Goal: Share content: Share content

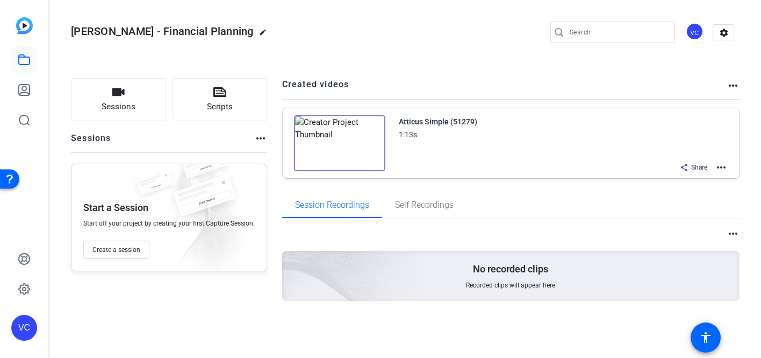
click at [724, 169] on mat-icon "more_horiz" at bounding box center [721, 167] width 13 height 13
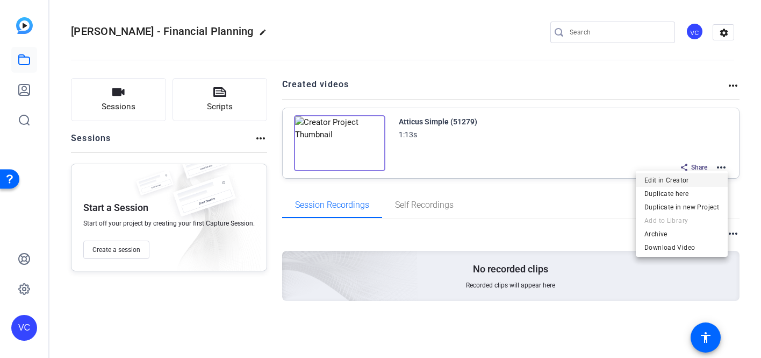
click at [662, 184] on span "Edit in Creator" at bounding box center [682, 180] width 75 height 13
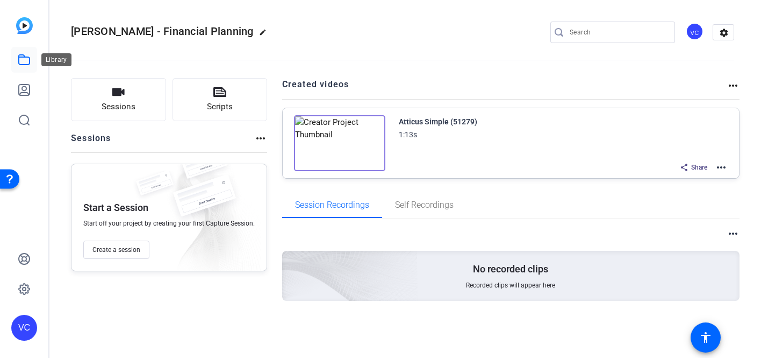
click at [20, 55] on icon at bounding box center [24, 59] width 13 height 13
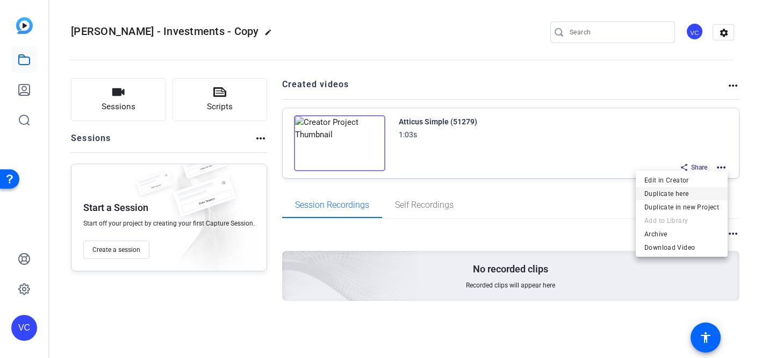
click at [692, 196] on span "Duplicate here" at bounding box center [682, 193] width 75 height 13
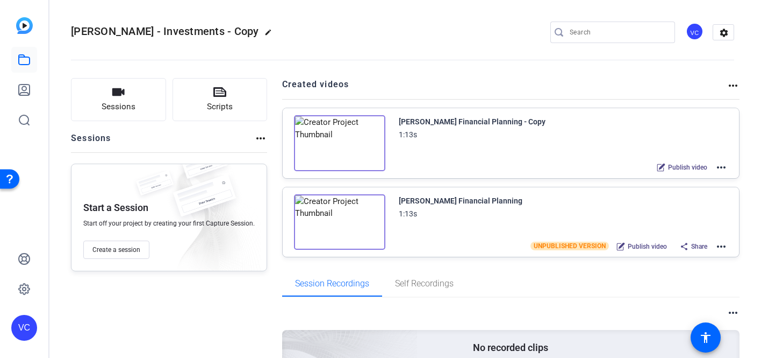
click at [265, 32] on mat-icon "edit" at bounding box center [271, 35] width 13 height 13
click at [141, 29] on input "Ira Katz - Investments - Copy" at bounding box center [115, 32] width 70 height 13
drag, startPoint x: 80, startPoint y: 32, endPoint x: 198, endPoint y: 35, distance: 118.9
click at [198, 35] on div "Ira Katz - Investments - Copy check_circle clear" at bounding box center [144, 32] width 146 height 17
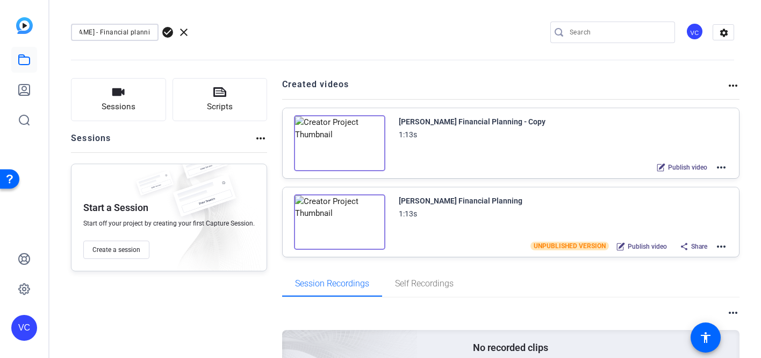
scroll to position [0, 41]
type input "Dan McNicholas - Financial planning"
click at [169, 30] on span "check_circle" at bounding box center [167, 32] width 13 height 13
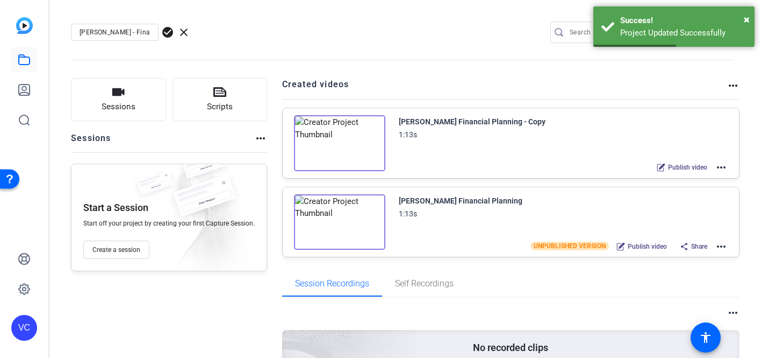
click at [439, 125] on div "Dan McNicholas Financial Planning - Copy" at bounding box center [472, 121] width 147 height 13
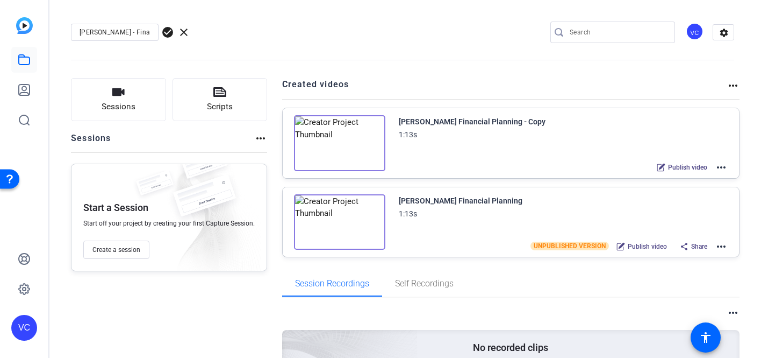
click at [721, 167] on mat-icon "more_horiz" at bounding box center [721, 167] width 13 height 13
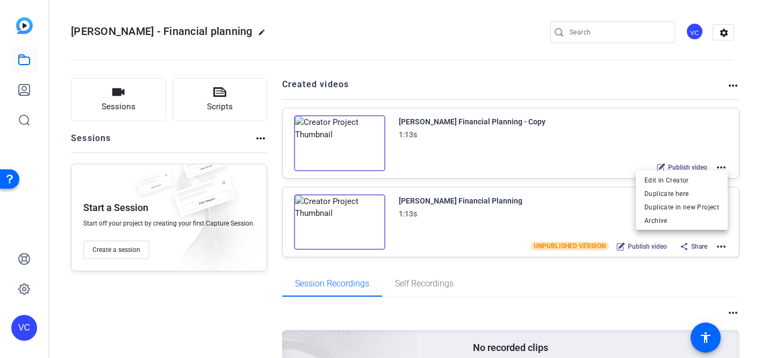
click at [722, 247] on div at bounding box center [380, 179] width 761 height 358
click at [721, 245] on mat-icon "more_horiz" at bounding box center [721, 246] width 13 height 13
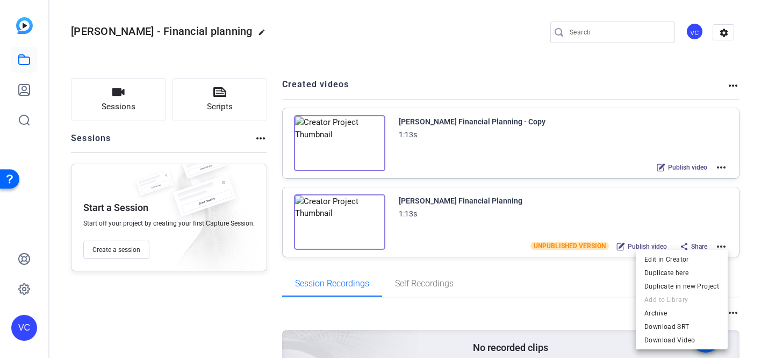
click at [755, 177] on div at bounding box center [380, 179] width 761 height 358
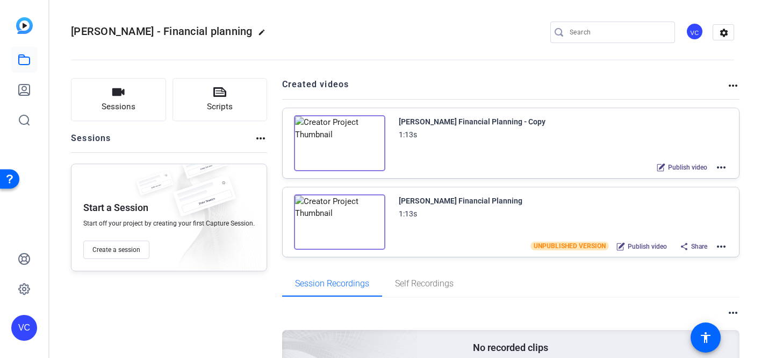
click at [700, 249] on span "Share" at bounding box center [700, 246] width 16 height 9
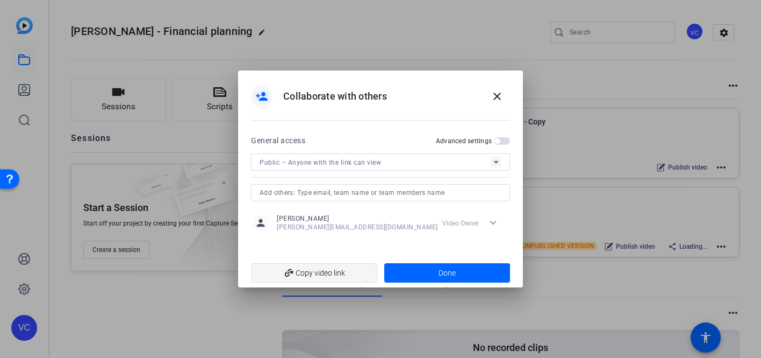
click at [317, 277] on span "add_link Copy video link" at bounding box center [314, 272] width 109 height 20
click at [497, 97] on mat-icon "close" at bounding box center [497, 96] width 13 height 13
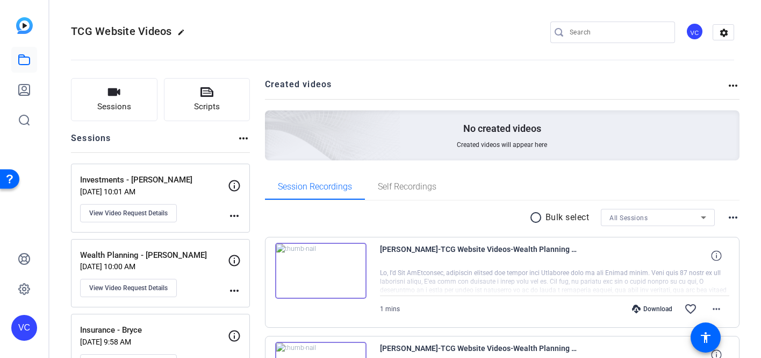
click at [109, 189] on p "Sep 08, 2025 @ 10:01 AM" at bounding box center [154, 191] width 148 height 9
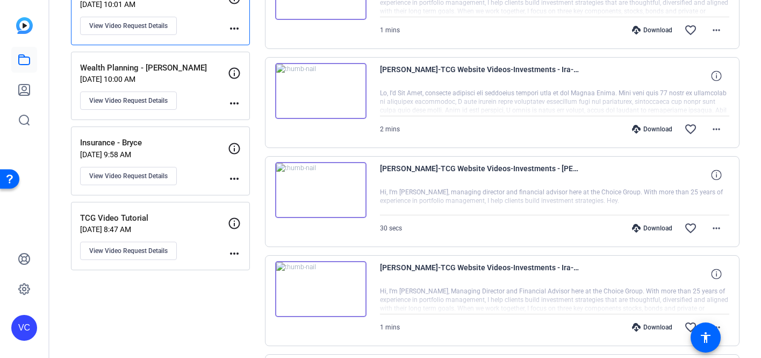
scroll to position [190, 0]
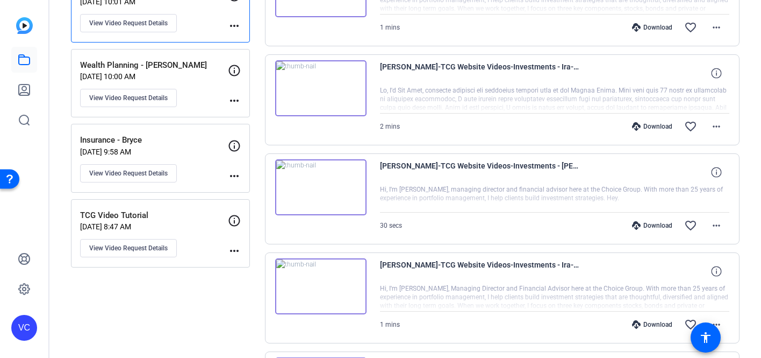
click at [166, 153] on p "Sep 08, 2025 @ 9:58 AM" at bounding box center [154, 151] width 148 height 9
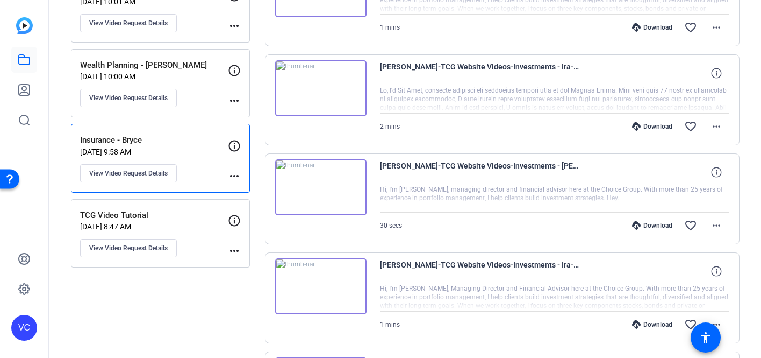
scroll to position [113, 0]
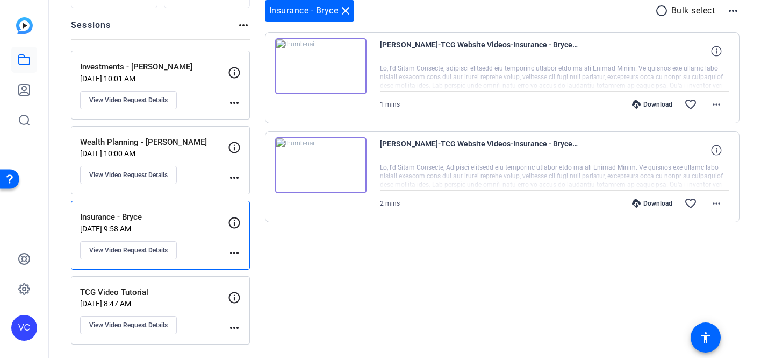
click at [322, 163] on img at bounding box center [320, 165] width 91 height 56
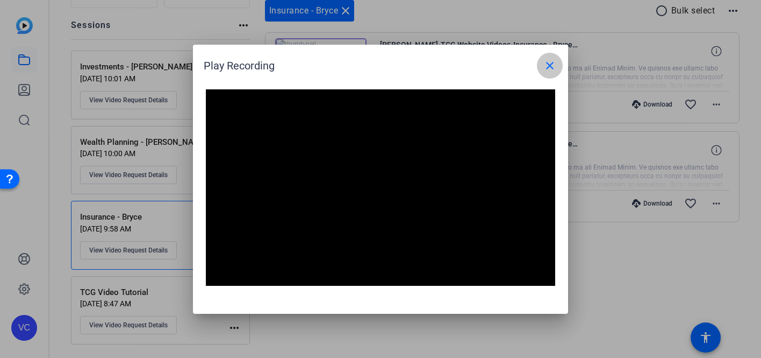
click at [545, 65] on mat-icon "close" at bounding box center [550, 65] width 13 height 13
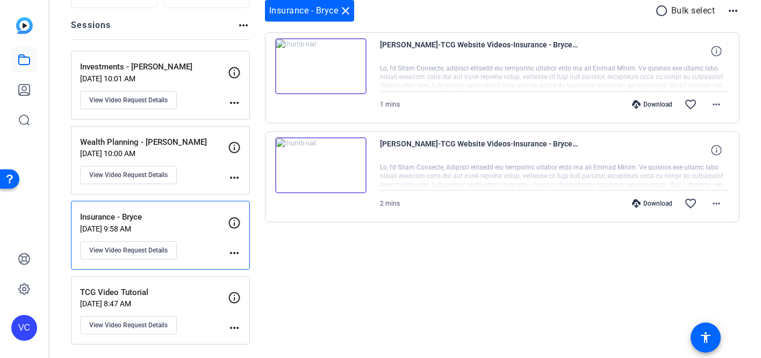
click at [319, 65] on img at bounding box center [320, 66] width 91 height 56
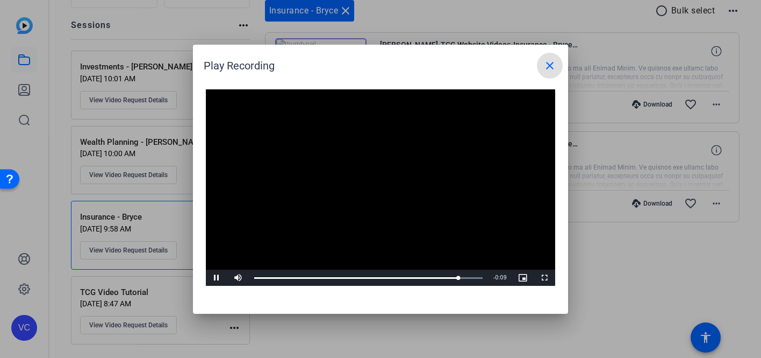
click at [549, 65] on mat-icon "close" at bounding box center [550, 65] width 13 height 13
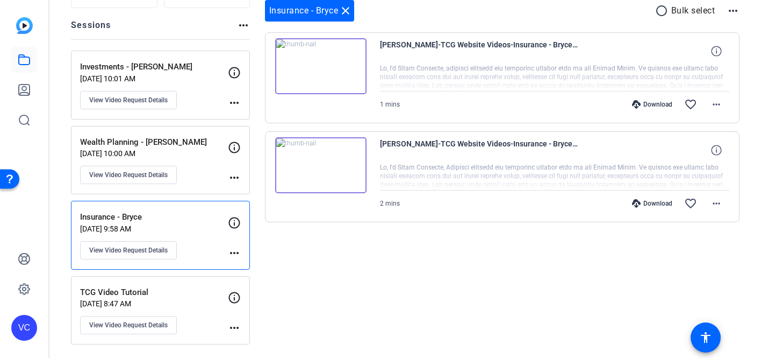
scroll to position [0, 0]
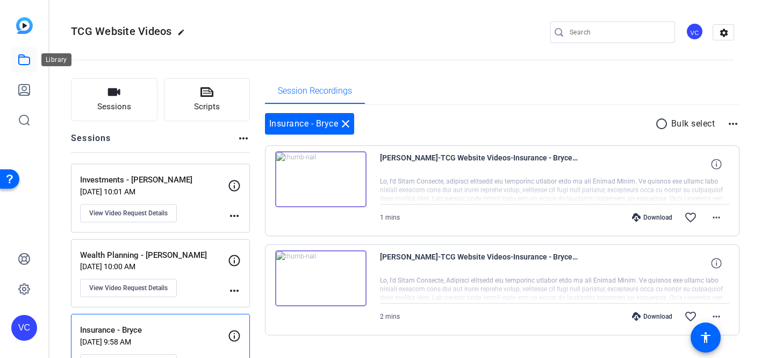
click at [20, 60] on icon at bounding box center [24, 59] width 13 height 13
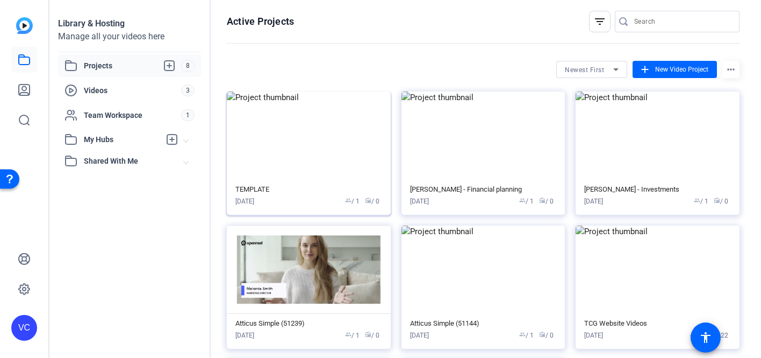
click at [319, 166] on img at bounding box center [309, 135] width 164 height 88
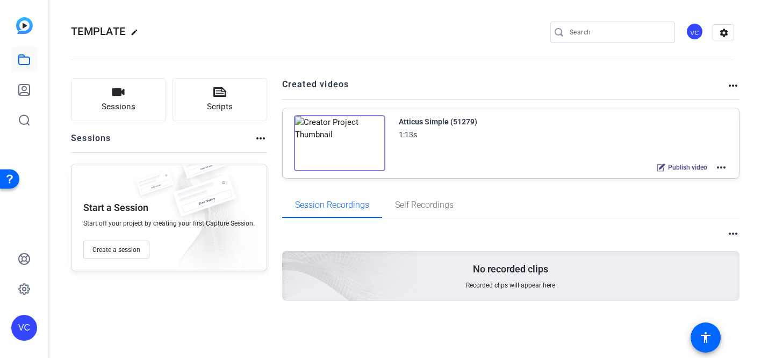
click at [721, 169] on mat-icon "more_horiz" at bounding box center [721, 167] width 13 height 13
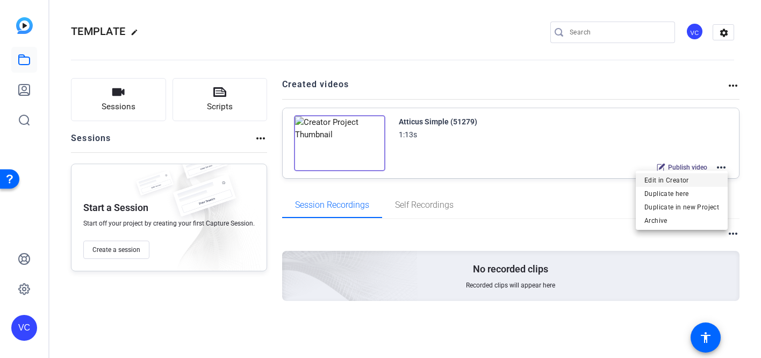
click at [702, 179] on span "Edit in Creator" at bounding box center [682, 180] width 75 height 13
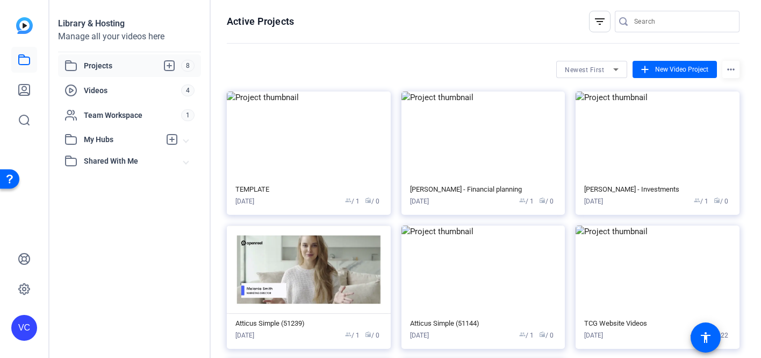
click at [105, 67] on span "Projects" at bounding box center [132, 65] width 97 height 13
click at [649, 132] on img at bounding box center [658, 135] width 164 height 88
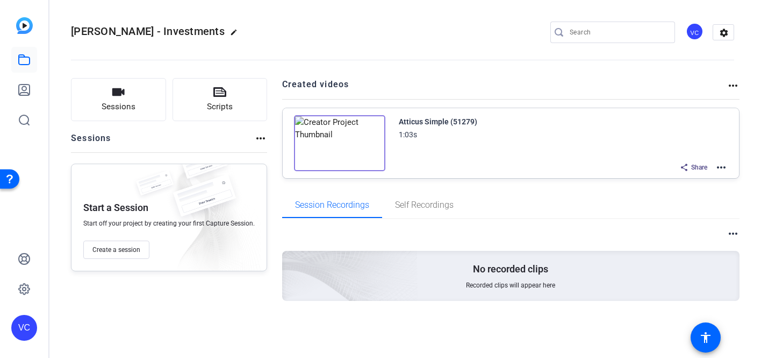
click at [724, 168] on mat-icon "more_horiz" at bounding box center [721, 167] width 13 height 13
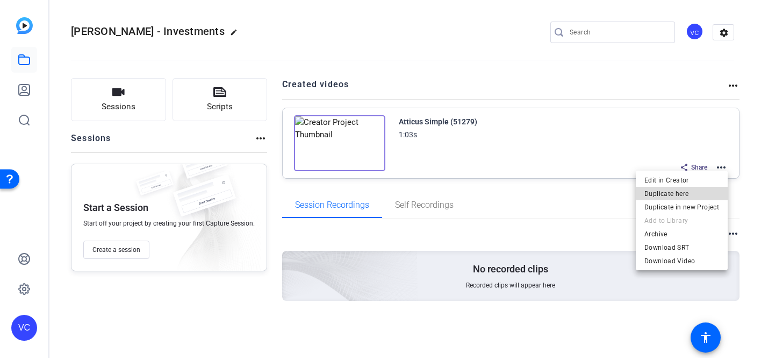
click at [697, 190] on span "Duplicate here" at bounding box center [682, 193] width 75 height 13
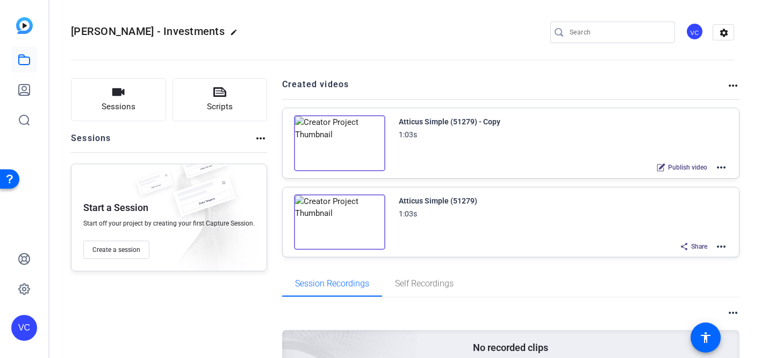
click at [723, 165] on mat-icon "more_horiz" at bounding box center [721, 167] width 13 height 13
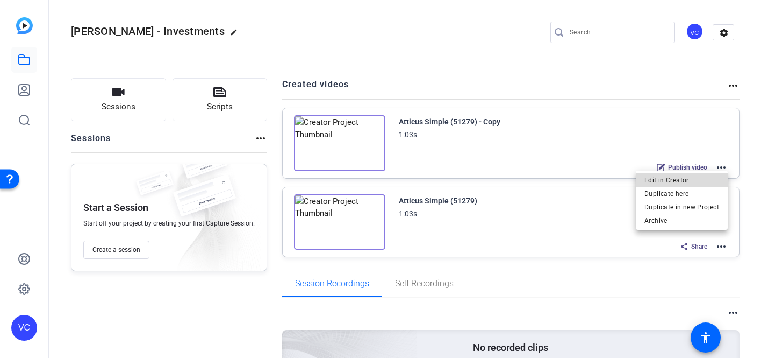
click at [702, 174] on span "Edit in Creator" at bounding box center [682, 180] width 75 height 13
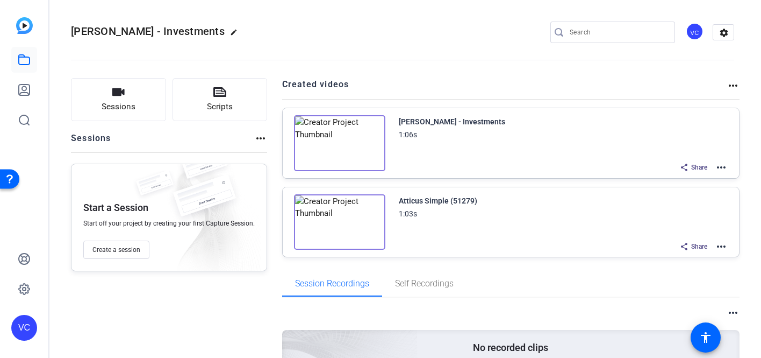
click at [692, 165] on span "Share" at bounding box center [700, 167] width 16 height 9
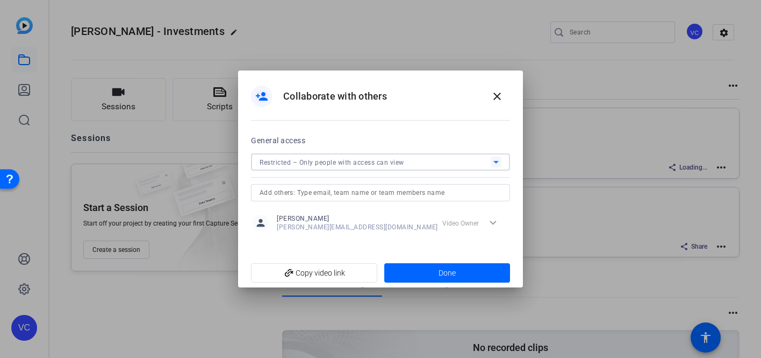
click at [413, 160] on div "Restricted – Only people with access can view" at bounding box center [375, 161] width 231 height 13
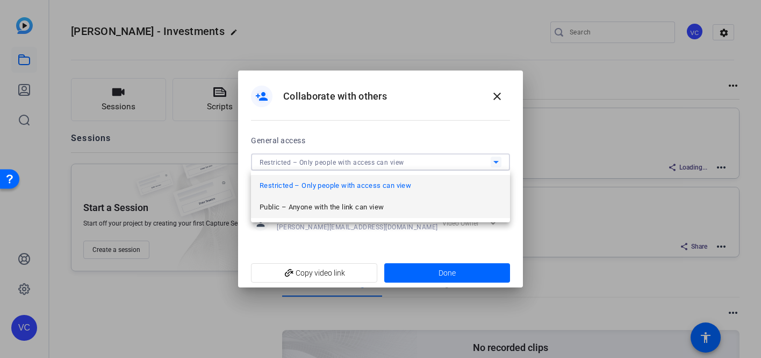
click at [394, 200] on mat-option "Public – Anyone with the link can view" at bounding box center [380, 207] width 259 height 22
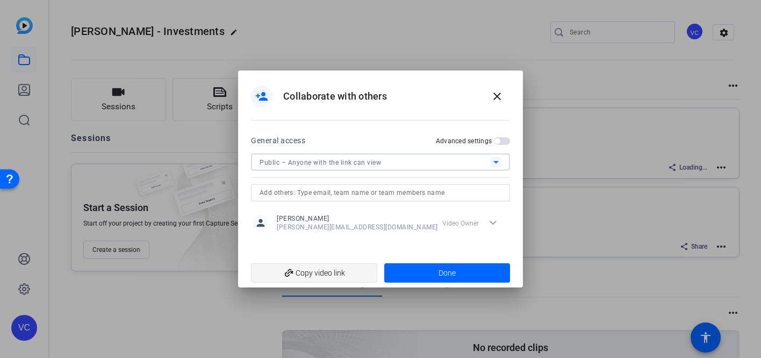
click at [297, 269] on span "add_link Copy video link" at bounding box center [314, 272] width 109 height 20
click at [444, 272] on span "Done" at bounding box center [447, 272] width 17 height 11
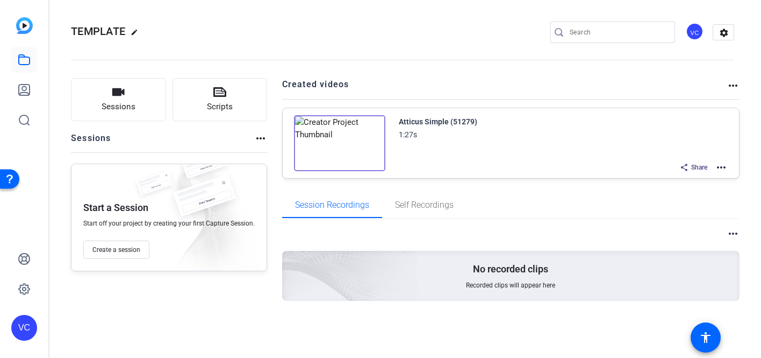
click at [135, 30] on mat-icon "edit" at bounding box center [137, 35] width 13 height 13
click at [135, 30] on input "TEMPLATE" at bounding box center [115, 32] width 70 height 13
drag, startPoint x: 135, startPoint y: 30, endPoint x: 61, endPoint y: 30, distance: 74.2
click at [61, 30] on mat-toolbar "TEMPLATE check_circle clear VC settings" at bounding box center [402, 32] width 707 height 65
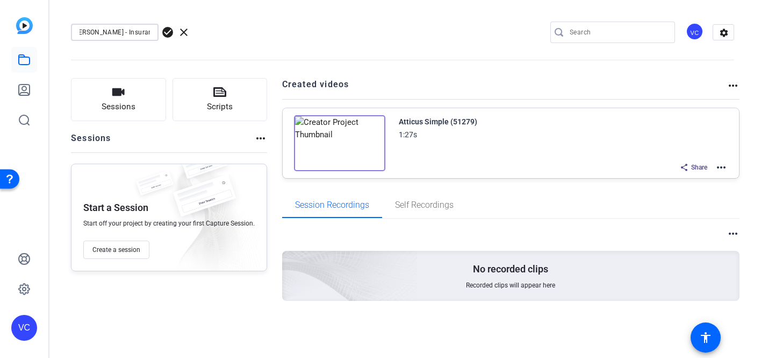
type input "[PERSON_NAME] - Insurance"
click at [168, 30] on span "check_circle" at bounding box center [167, 32] width 13 height 13
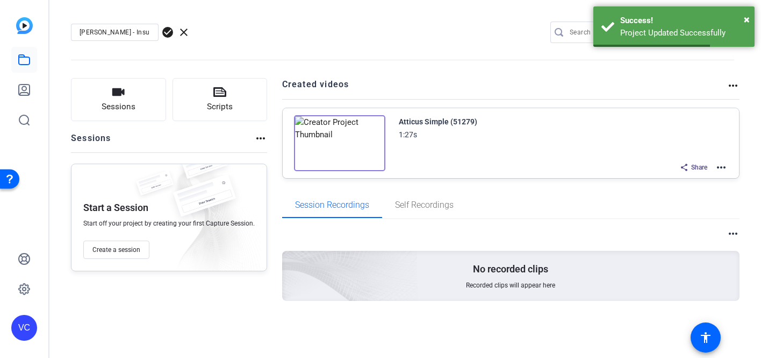
click at [694, 167] on span "Share" at bounding box center [700, 167] width 16 height 9
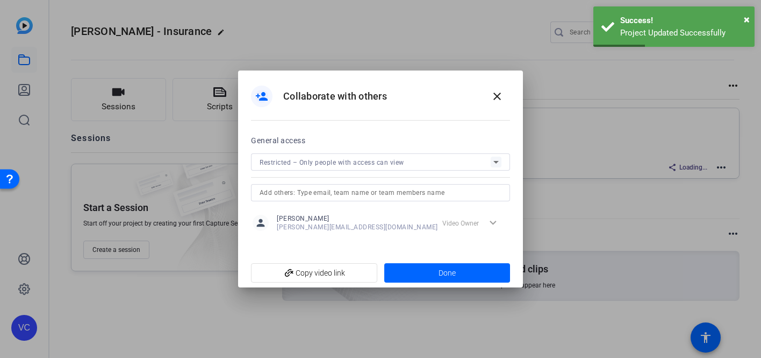
click at [398, 162] on span "Restricted – Only people with access can view" at bounding box center [332, 163] width 145 height 8
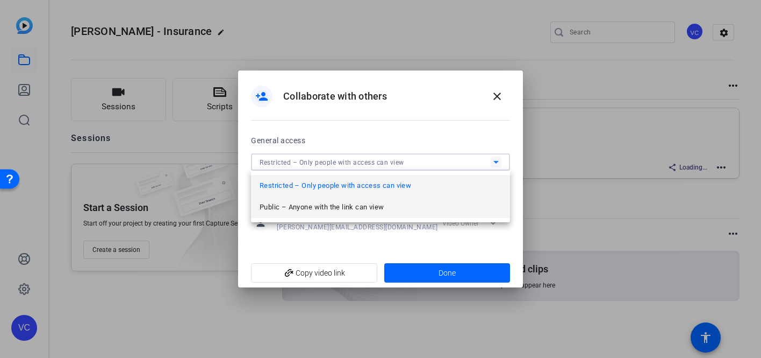
click at [375, 205] on span "Public – Anyone with the link can view" at bounding box center [322, 207] width 124 height 13
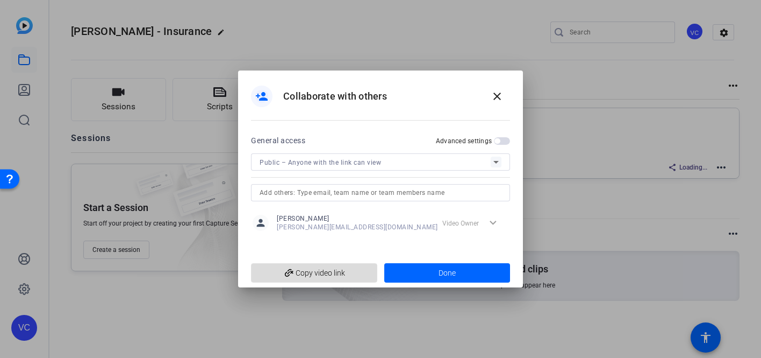
click at [303, 275] on span "add_link Copy video link" at bounding box center [314, 272] width 109 height 20
